Goal: Check status: Check status

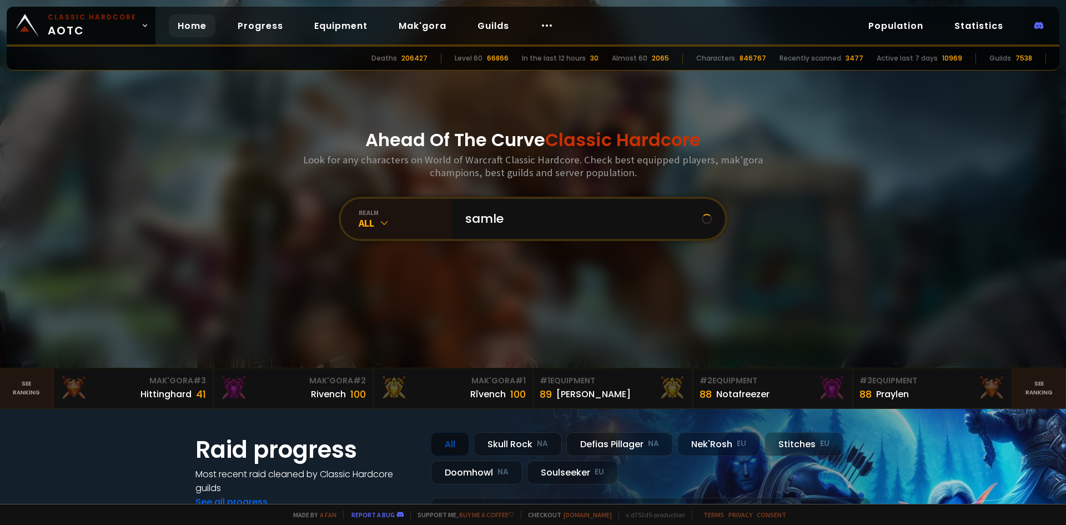
type input "samlee"
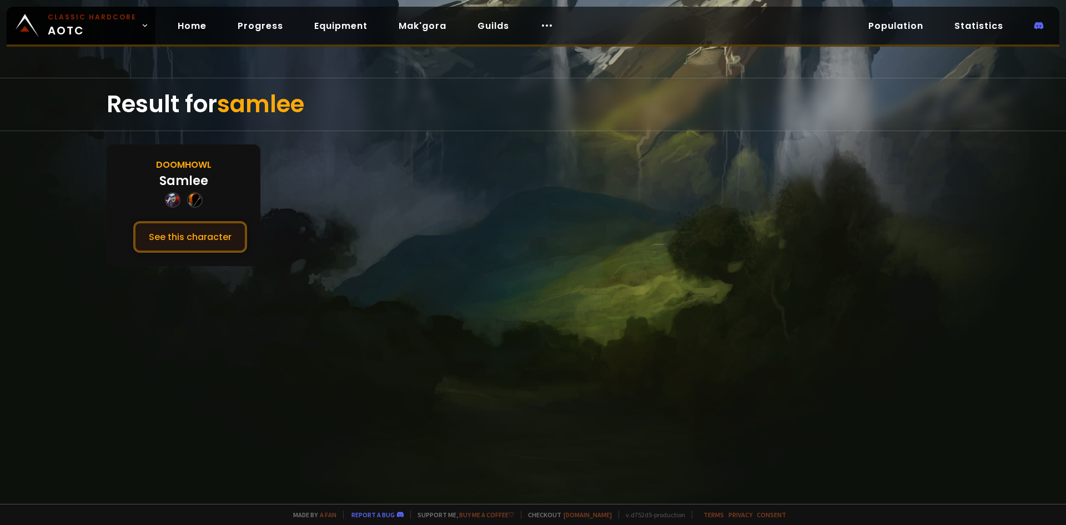
click at [212, 242] on button "See this character" at bounding box center [190, 237] width 114 height 32
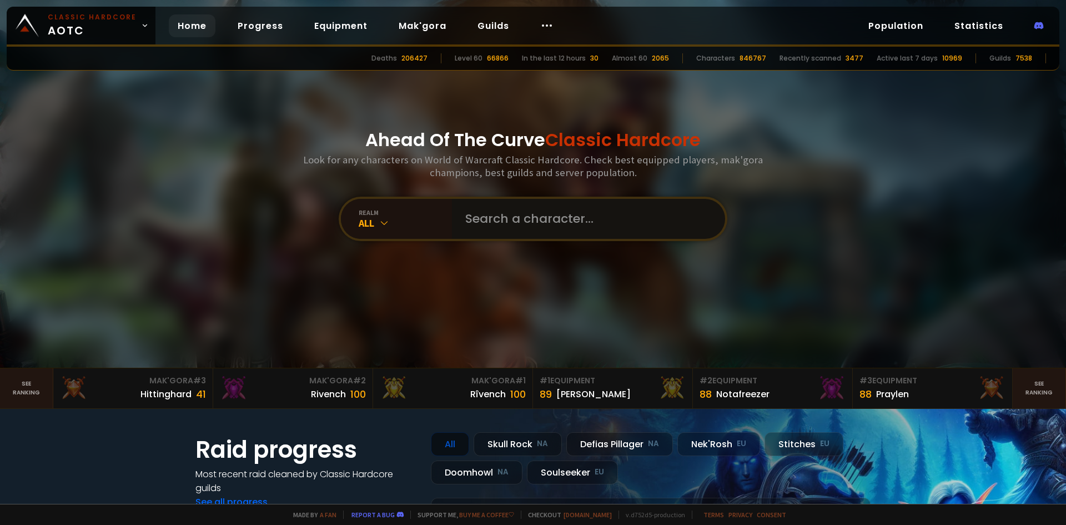
click at [488, 224] on input "text" at bounding box center [585, 219] width 253 height 40
type input "hunghanh"
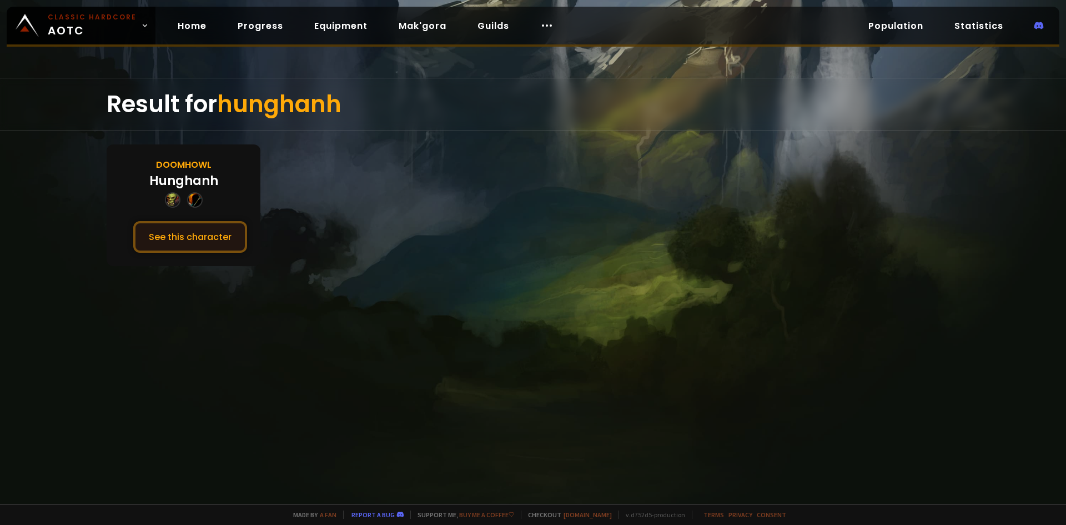
click at [188, 242] on button "See this character" at bounding box center [190, 237] width 114 height 32
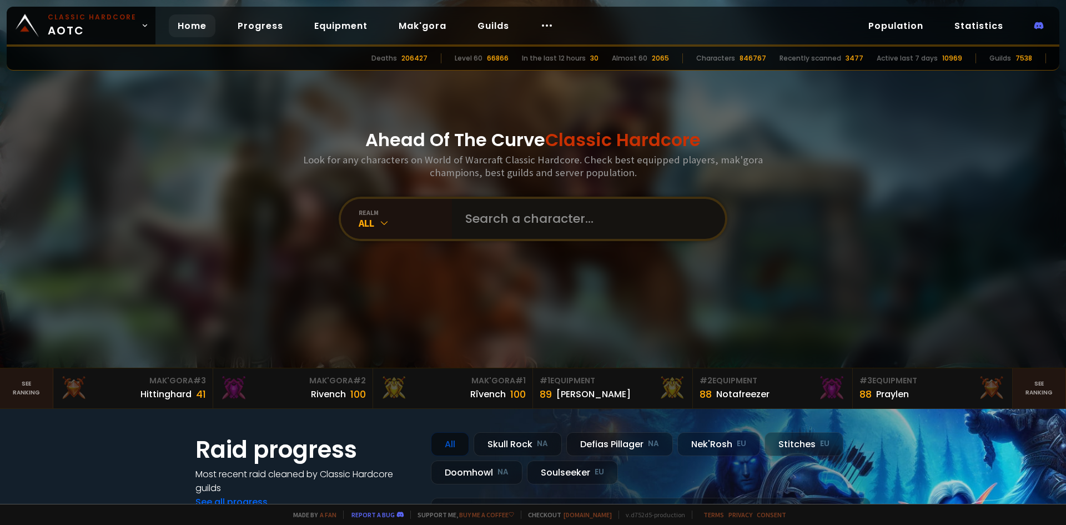
click at [483, 215] on input "text" at bounding box center [585, 219] width 253 height 40
type input "hashera"
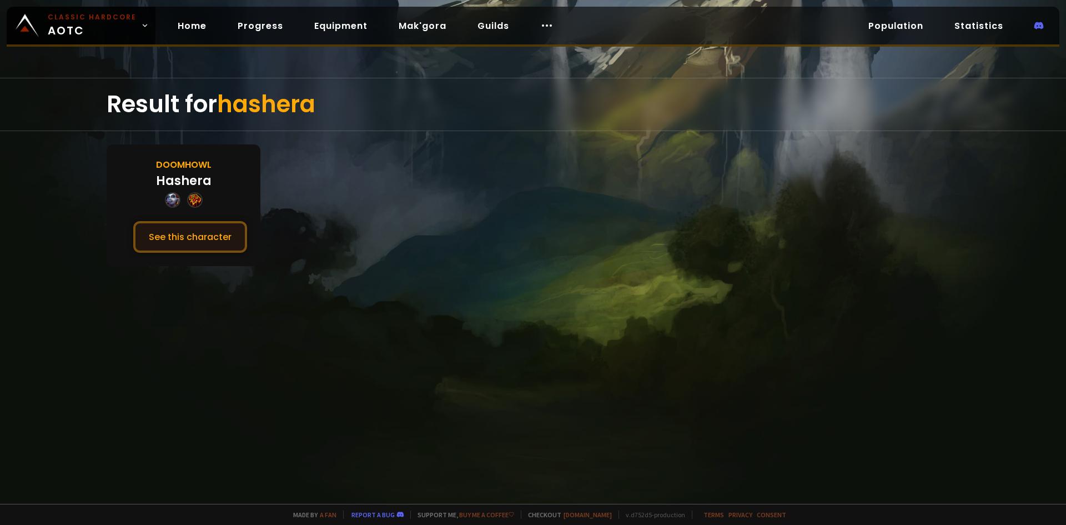
click at [180, 242] on button "See this character" at bounding box center [190, 237] width 114 height 32
